Goal: Obtain resource: Download file/media

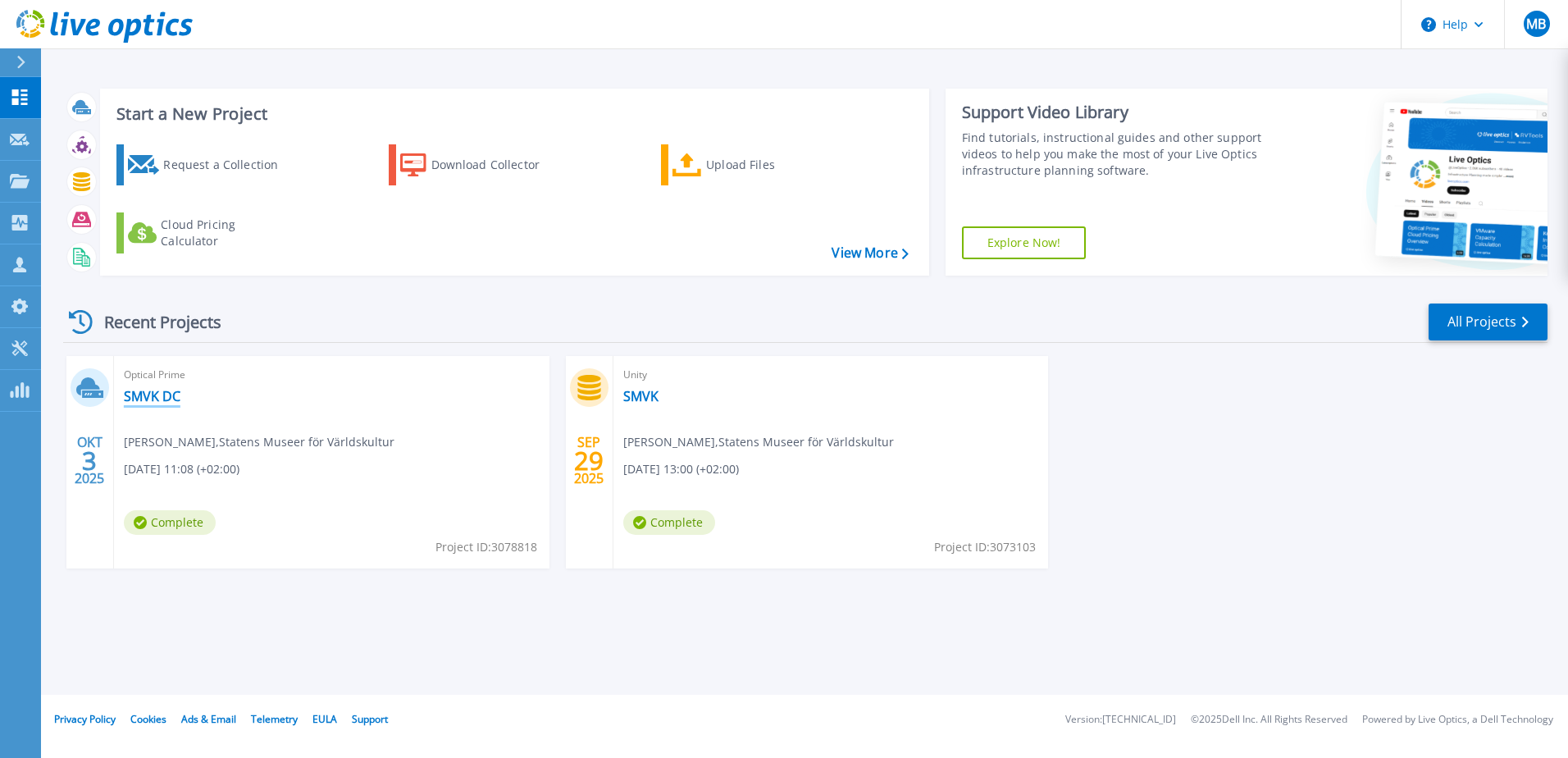
click at [162, 397] on link "SMVK DC" at bounding box center [151, 395] width 56 height 16
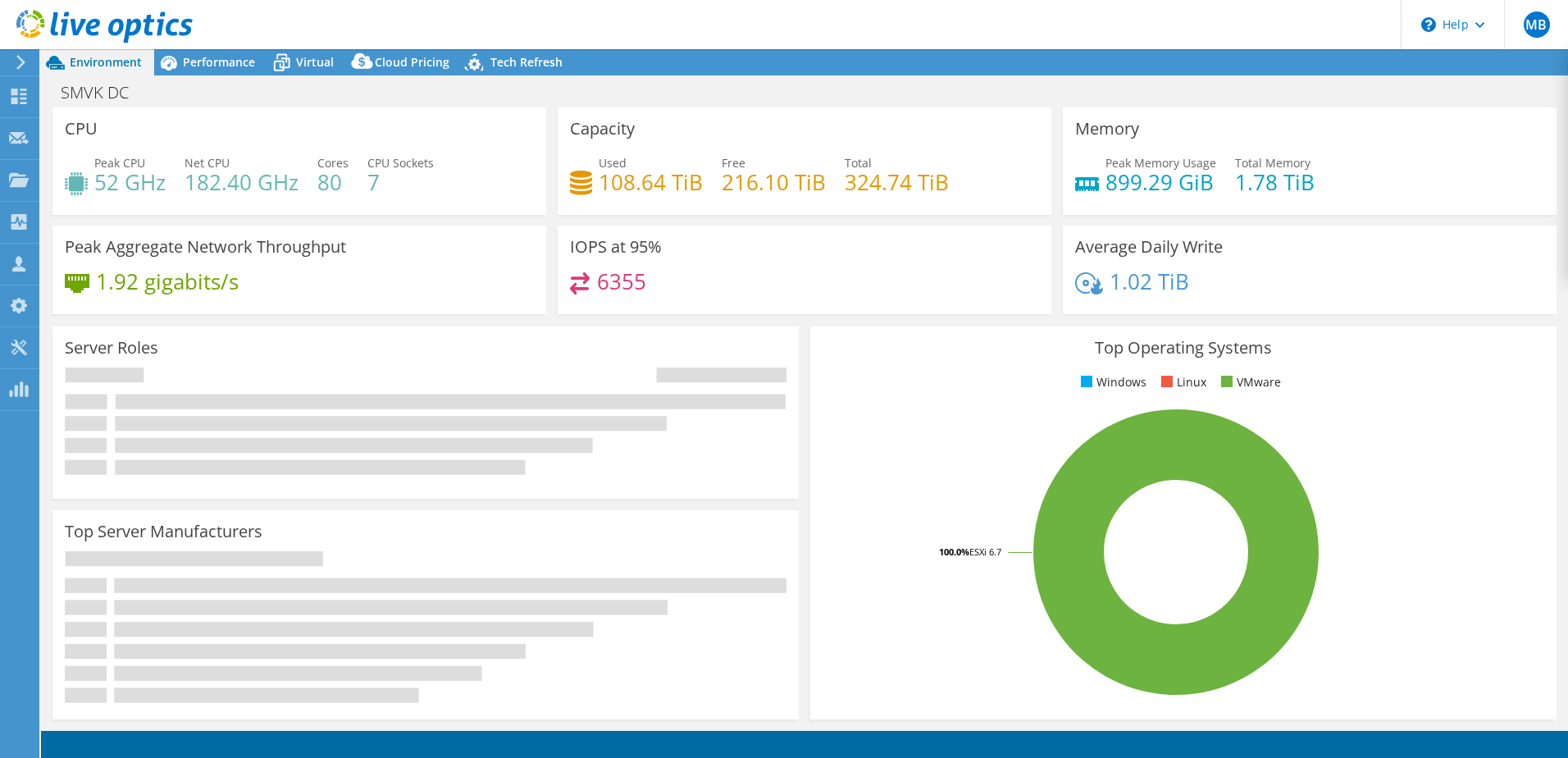
select select "USD"
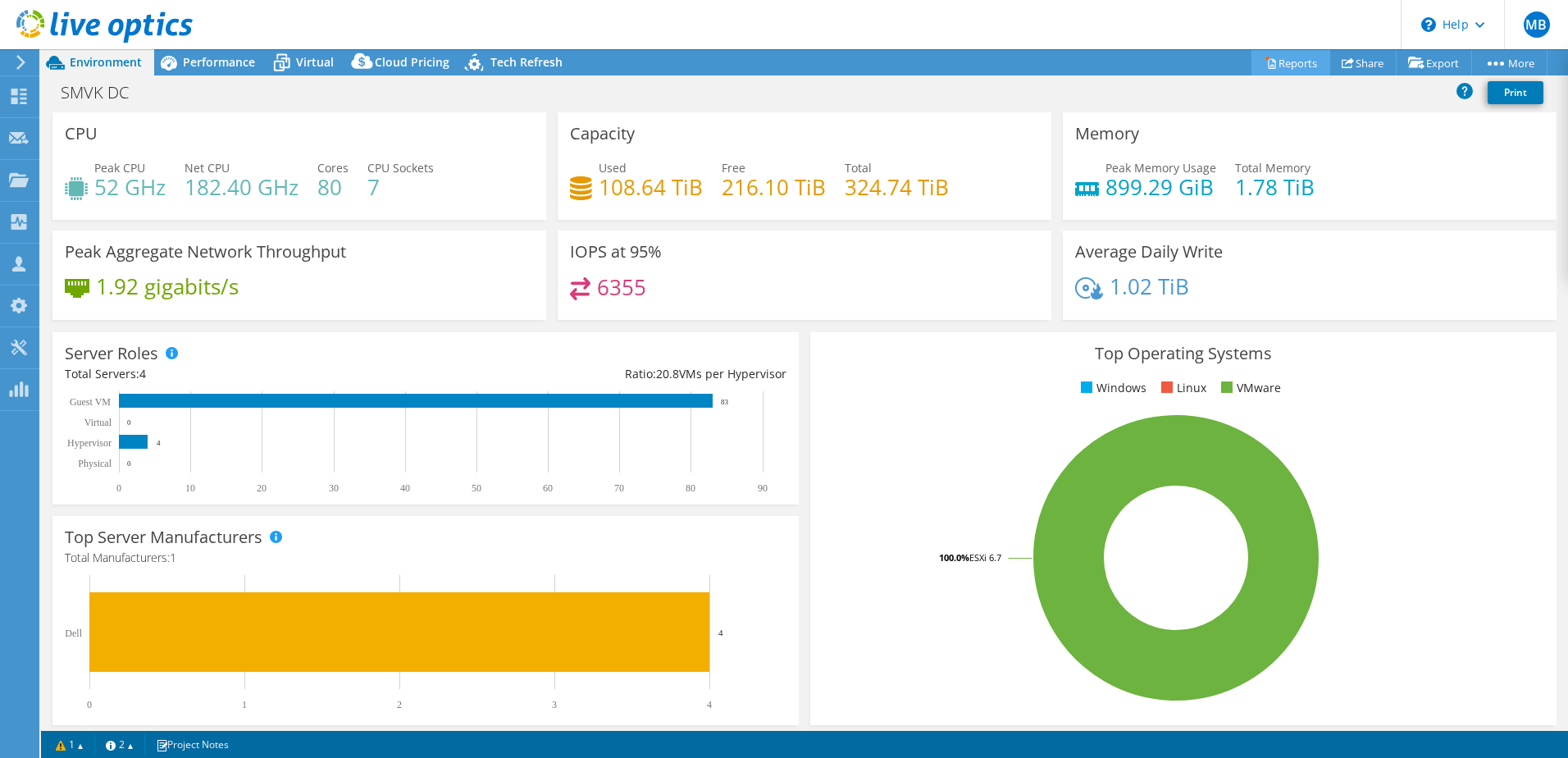
click at [1289, 61] on link "Reports" at bounding box center [1290, 62] width 79 height 25
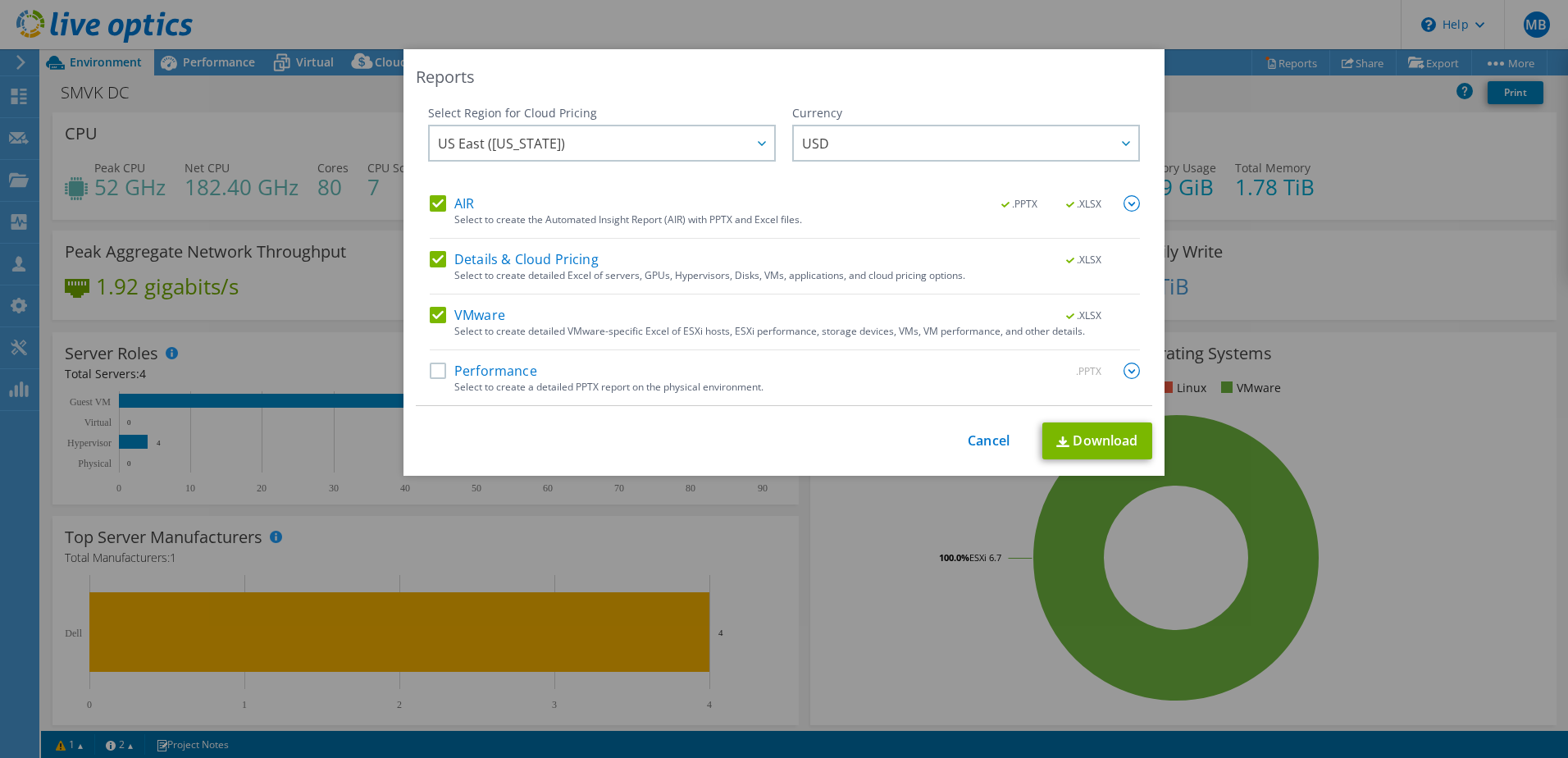
click at [434, 257] on label "Details & Cloud Pricing" at bounding box center [514, 258] width 169 height 16
click at [0, 0] on input "Details & Cloud Pricing" at bounding box center [0, 0] width 0 height 0
click at [440, 263] on label "Details & Cloud Pricing" at bounding box center [514, 258] width 169 height 16
click at [0, 0] on input "Details & Cloud Pricing" at bounding box center [0, 0] width 0 height 0
click at [437, 268] on div "Details & Cloud Pricing .XLSX" at bounding box center [785, 260] width 710 height 19
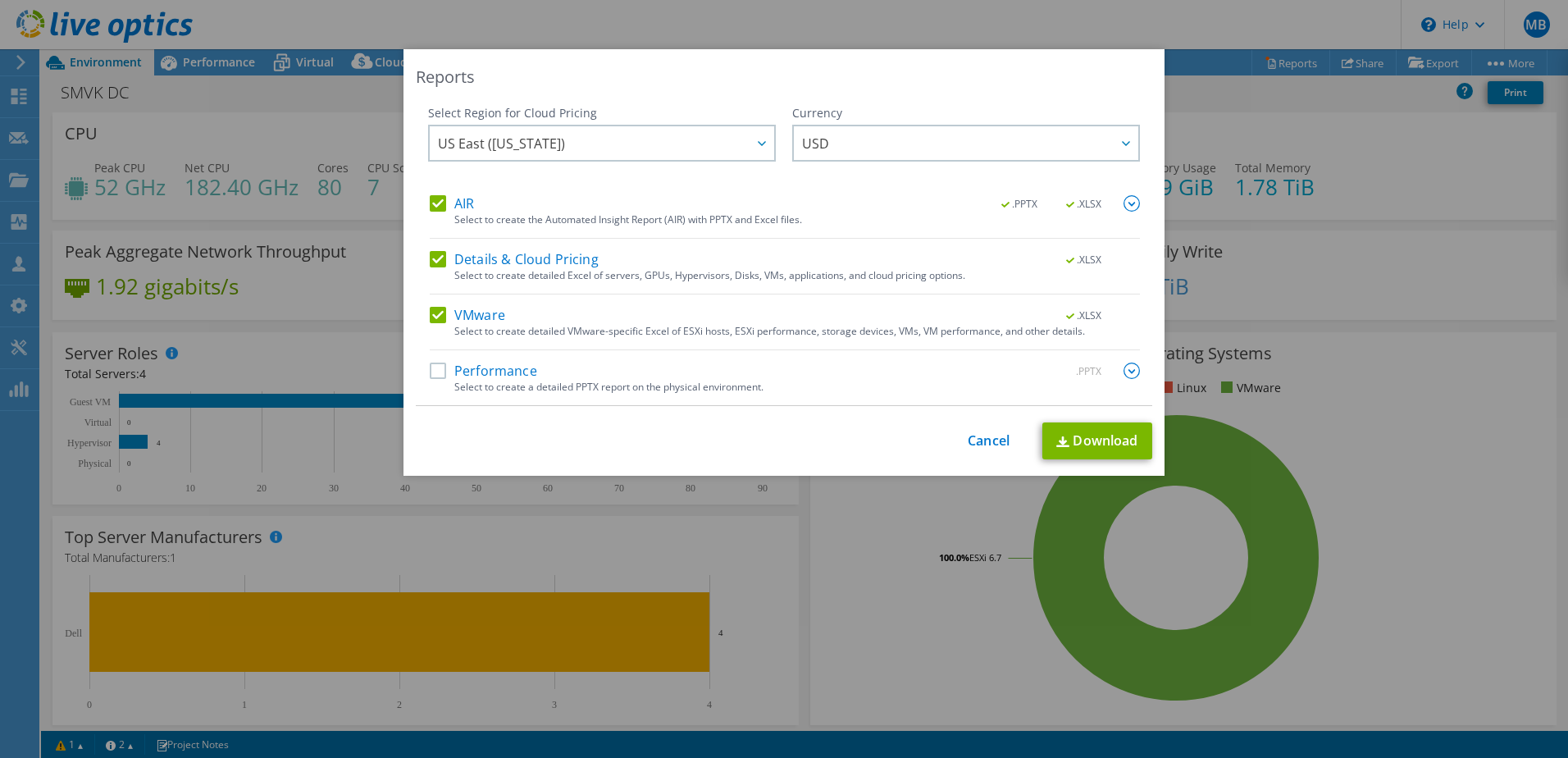
click at [433, 262] on label "Details & Cloud Pricing" at bounding box center [514, 258] width 169 height 16
click at [0, 0] on input "Details & Cloud Pricing" at bounding box center [0, 0] width 0 height 0
click at [1099, 442] on link "Download" at bounding box center [1097, 441] width 110 height 37
click at [1341, 394] on div "Reports Select Region for Cloud Pricing Asia Pacific (Hong Kong) Asia Pacific (…" at bounding box center [784, 379] width 1568 height 660
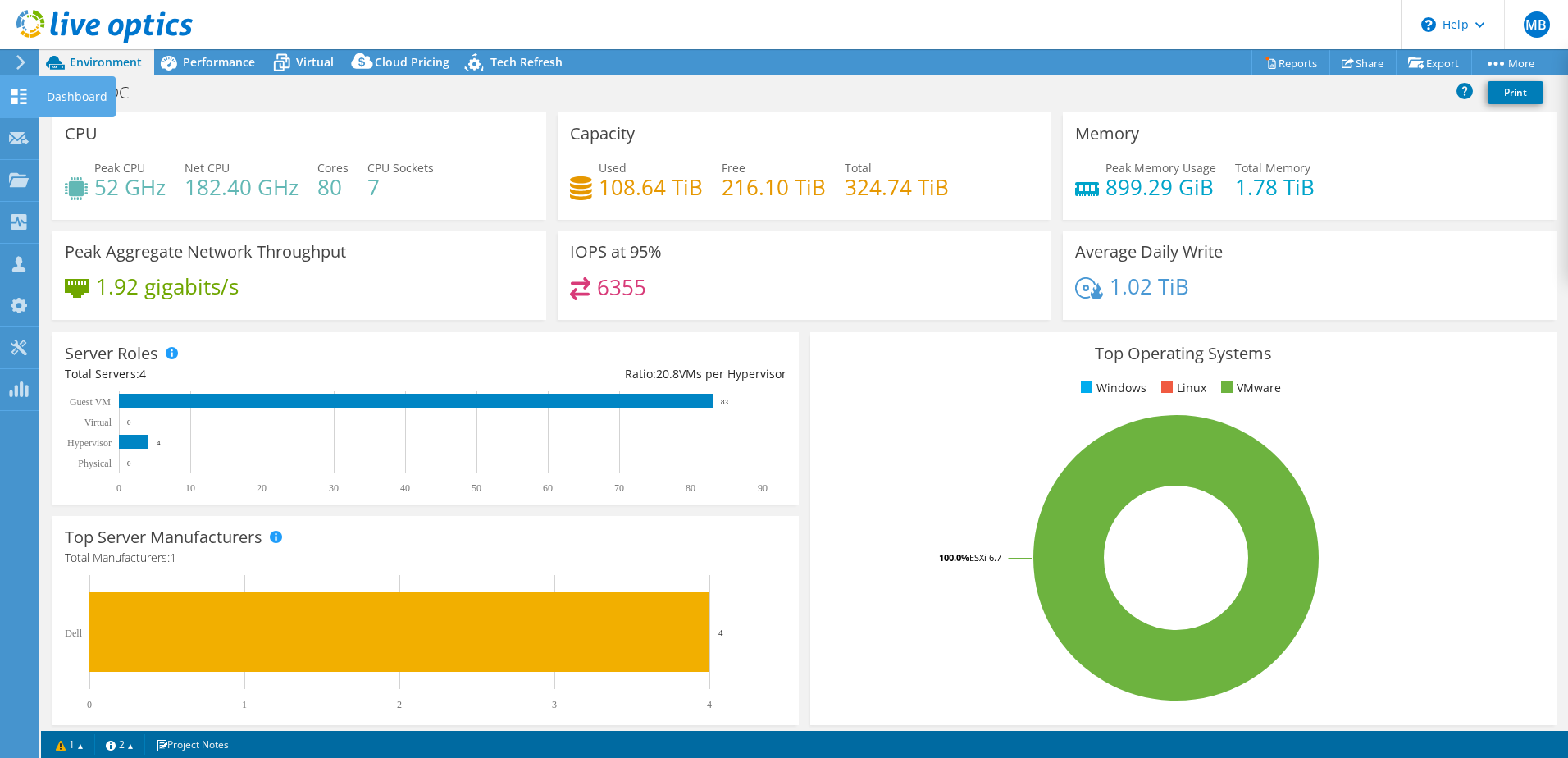
click at [17, 98] on use at bounding box center [19, 96] width 16 height 16
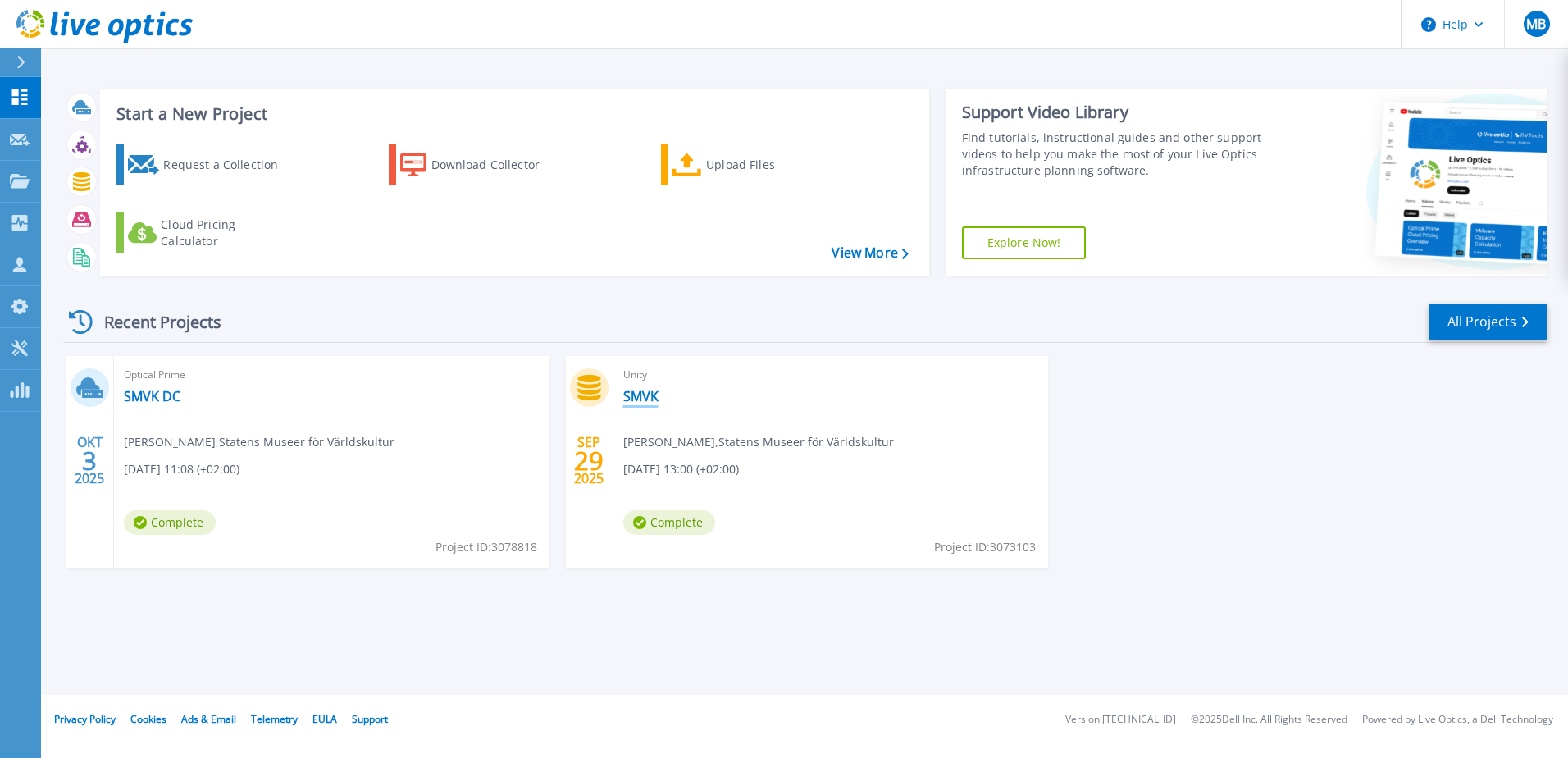
click at [638, 397] on link "SMVK" at bounding box center [641, 395] width 35 height 16
